Goal: Task Accomplishment & Management: Use online tool/utility

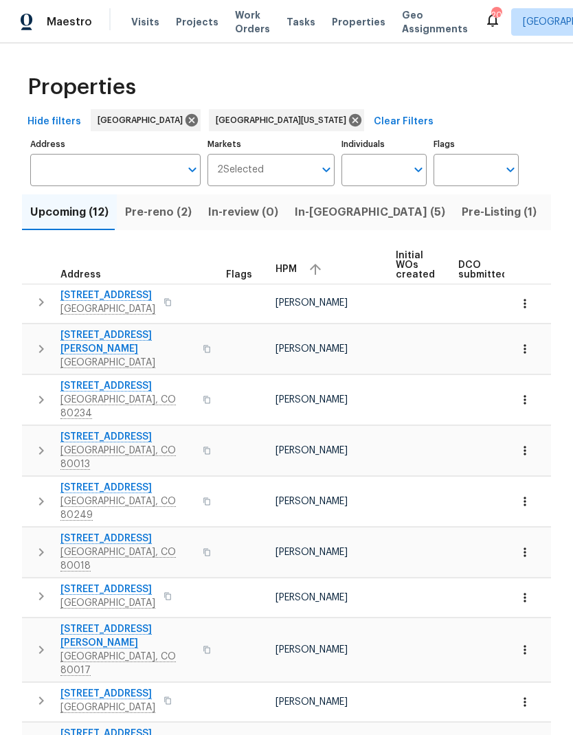
click at [189, 23] on span "Projects" at bounding box center [197, 22] width 43 height 14
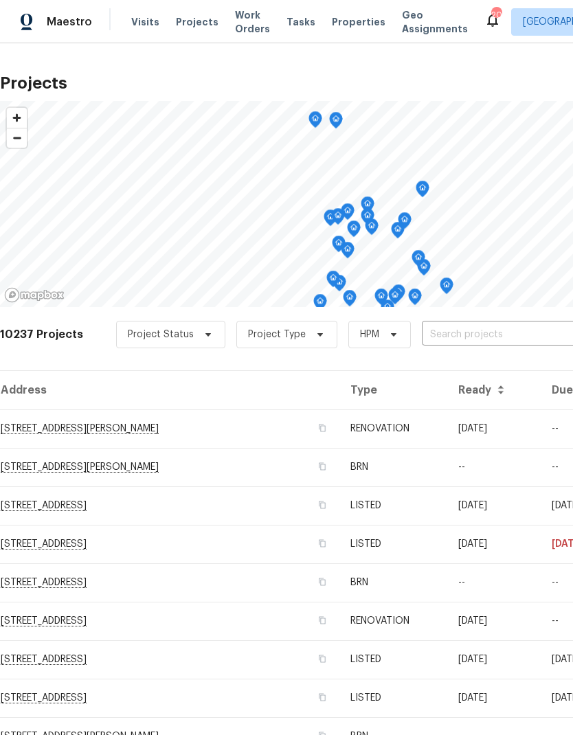
click at [455, 335] on input "text" at bounding box center [500, 334] width 157 height 21
type input "10371"
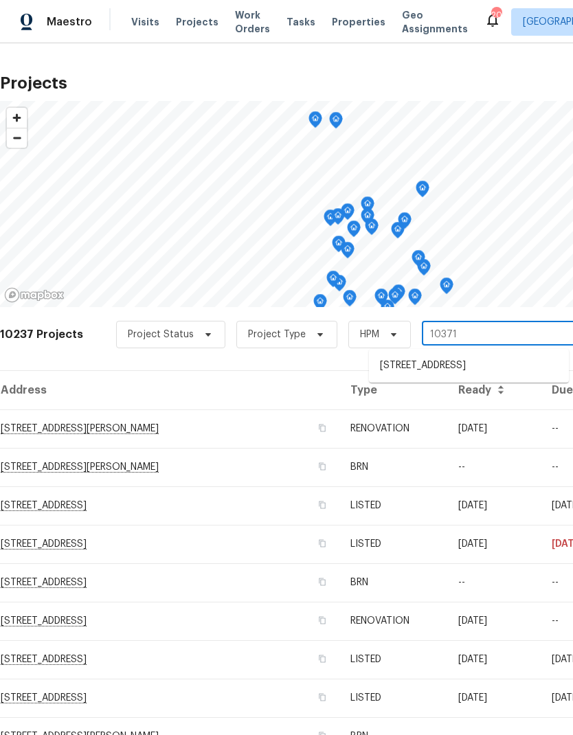
click at [459, 377] on li "[STREET_ADDRESS]" at bounding box center [469, 365] width 200 height 23
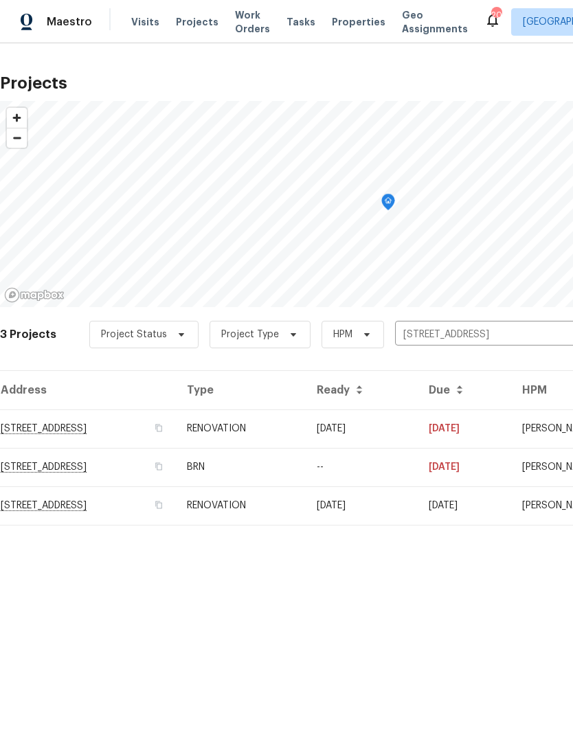
click at [306, 506] on td "RENOVATION" at bounding box center [241, 505] width 130 height 38
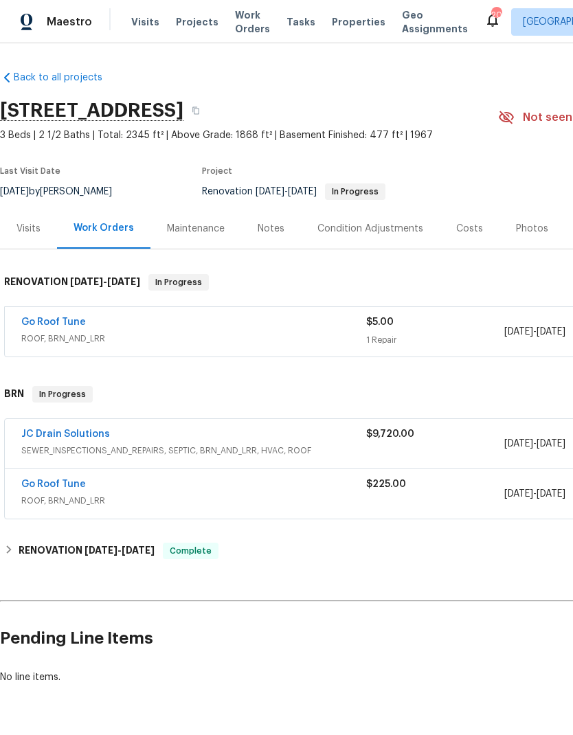
click at [277, 233] on div "Notes" at bounding box center [271, 229] width 27 height 14
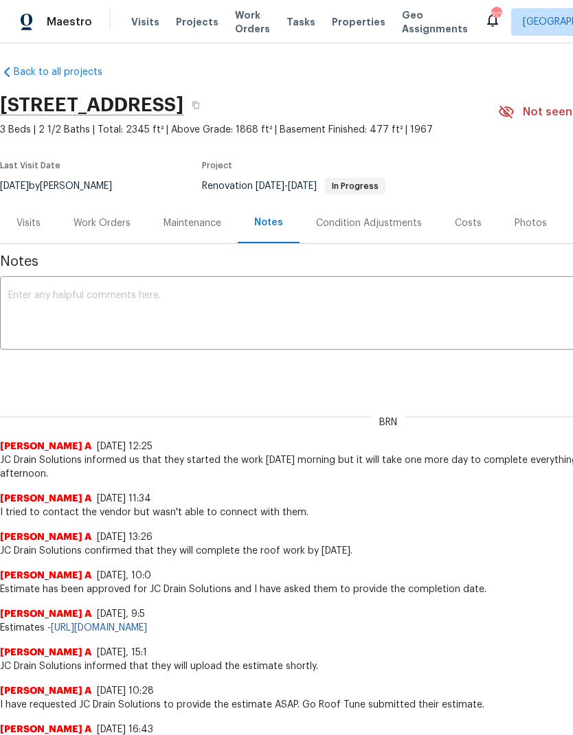
scroll to position [5, 0]
click at [108, 227] on div "Work Orders" at bounding box center [101, 223] width 57 height 14
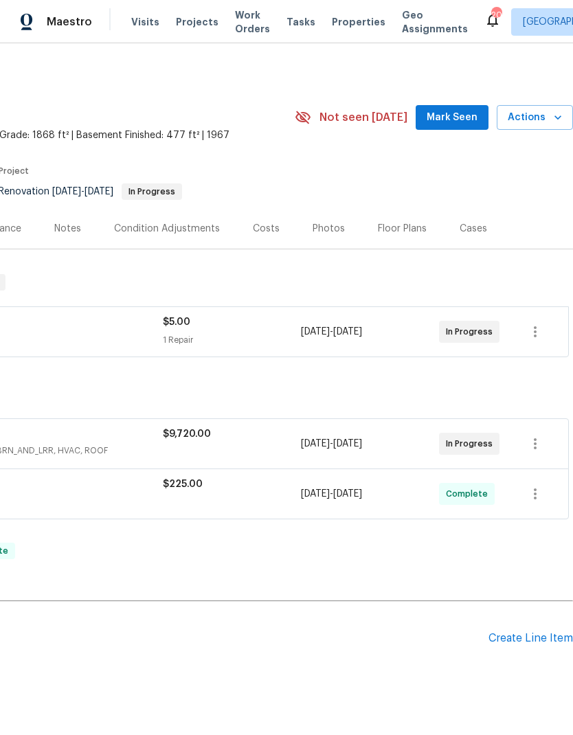
scroll to position [0, 203]
click at [551, 119] on icon "button" at bounding box center [558, 118] width 14 height 14
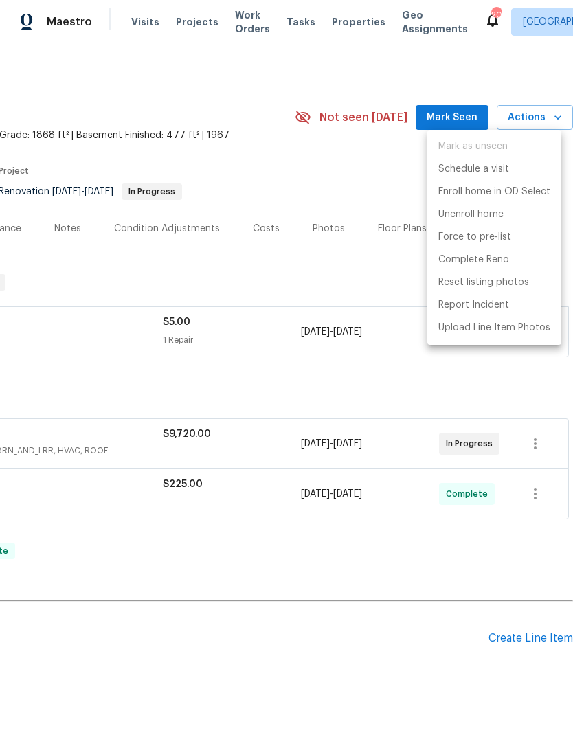
click at [503, 404] on div at bounding box center [286, 367] width 573 height 735
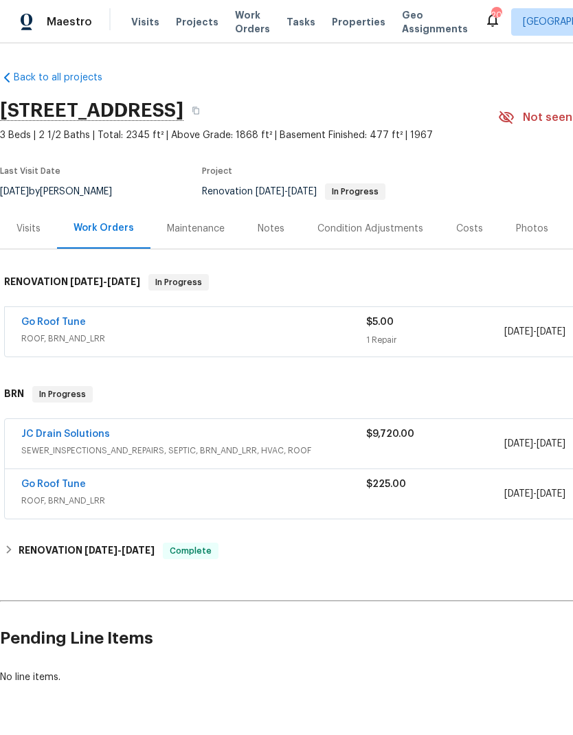
scroll to position [0, 0]
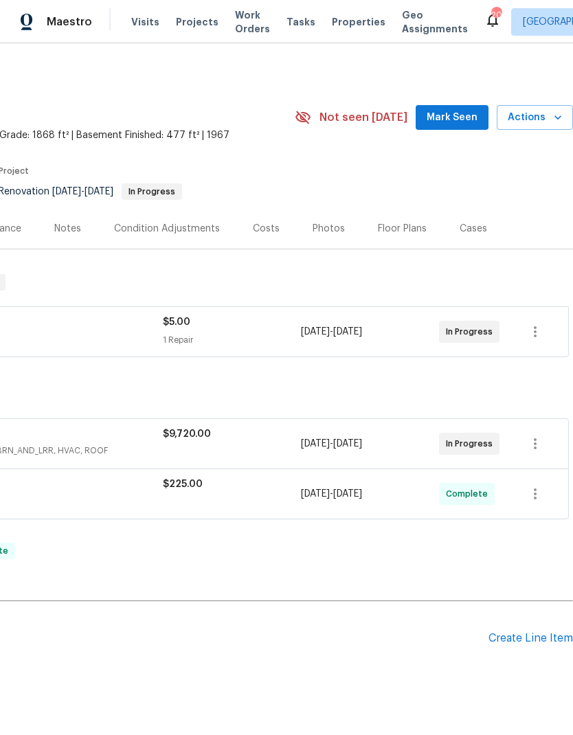
click at [549, 118] on span "Actions" at bounding box center [534, 117] width 54 height 17
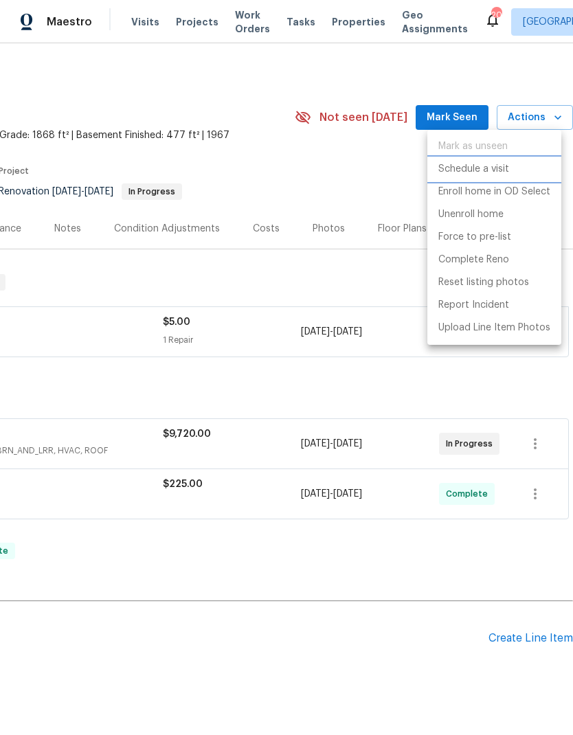
click at [486, 172] on p "Schedule a visit" at bounding box center [473, 169] width 71 height 14
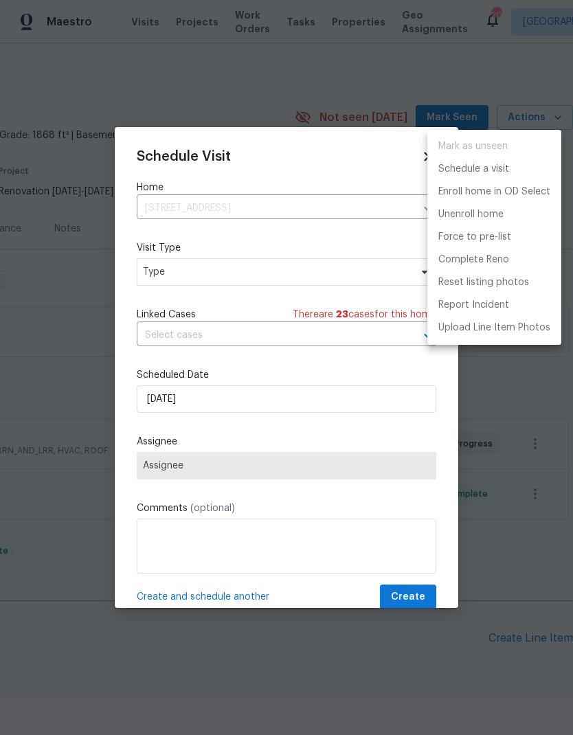
click at [215, 276] on div at bounding box center [286, 367] width 573 height 735
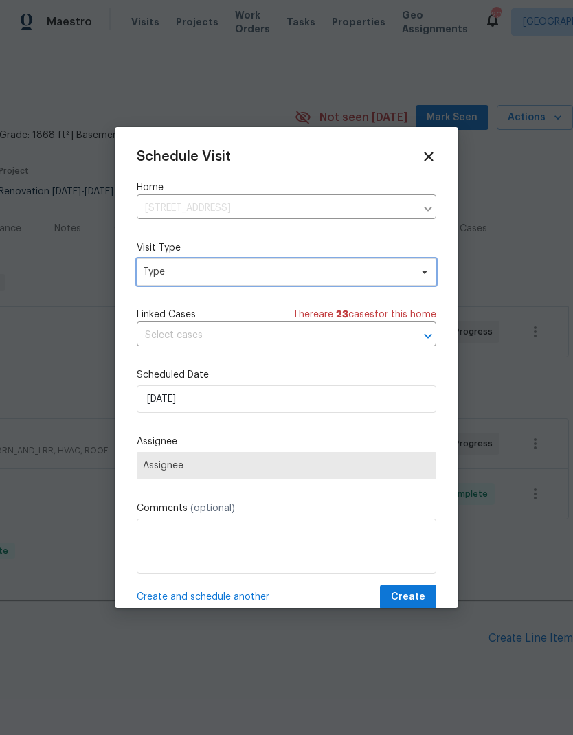
click at [260, 276] on span "Type" at bounding box center [276, 272] width 267 height 14
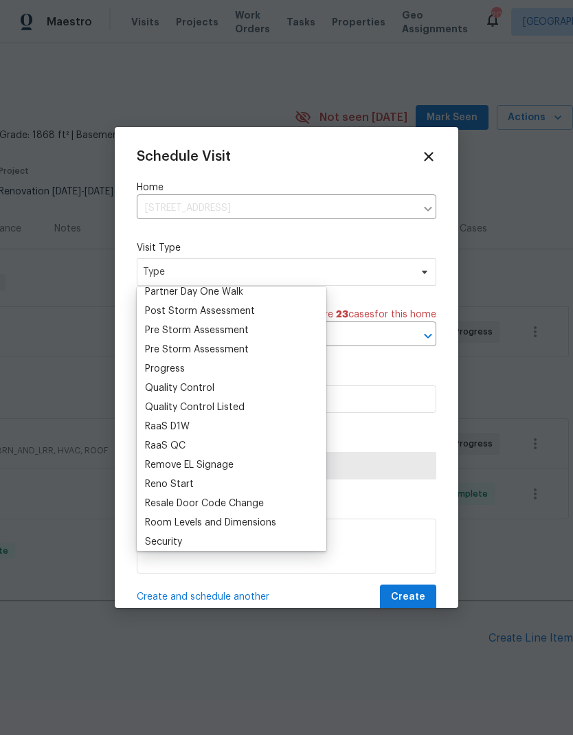
scroll to position [854, 0]
click at [182, 372] on div "Progress" at bounding box center [165, 368] width 40 height 14
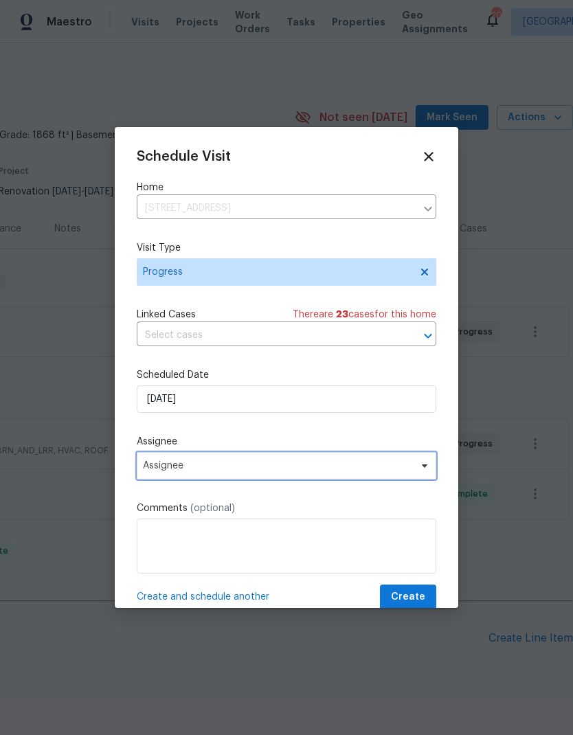
click at [340, 477] on span "Assignee" at bounding box center [286, 465] width 299 height 27
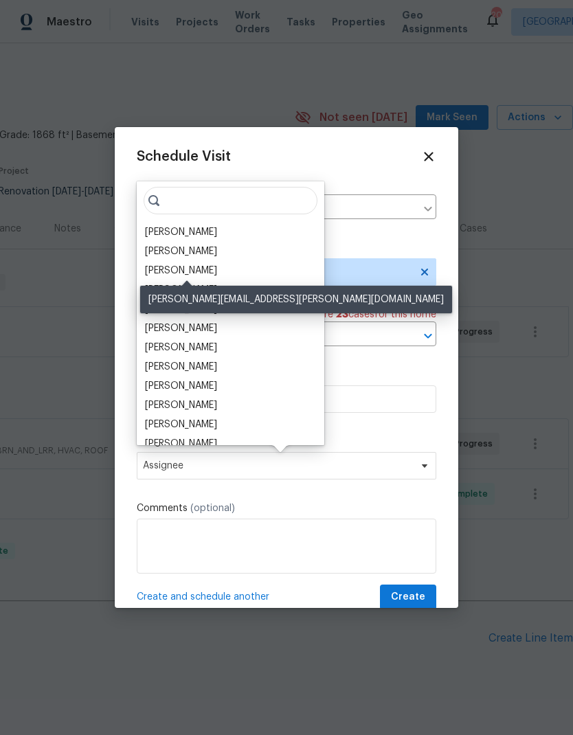
click at [213, 276] on div "[PERSON_NAME]" at bounding box center [181, 271] width 72 height 14
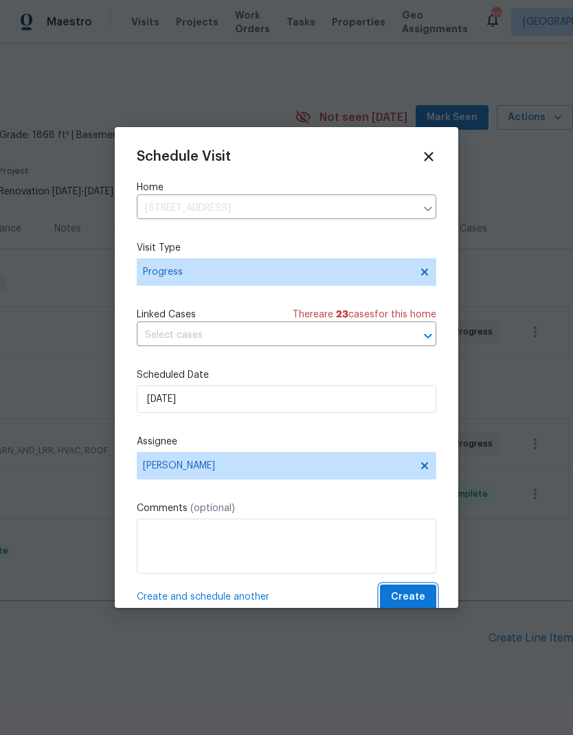
click at [413, 598] on span "Create" at bounding box center [408, 597] width 34 height 17
